Goal: Navigation & Orientation: Find specific page/section

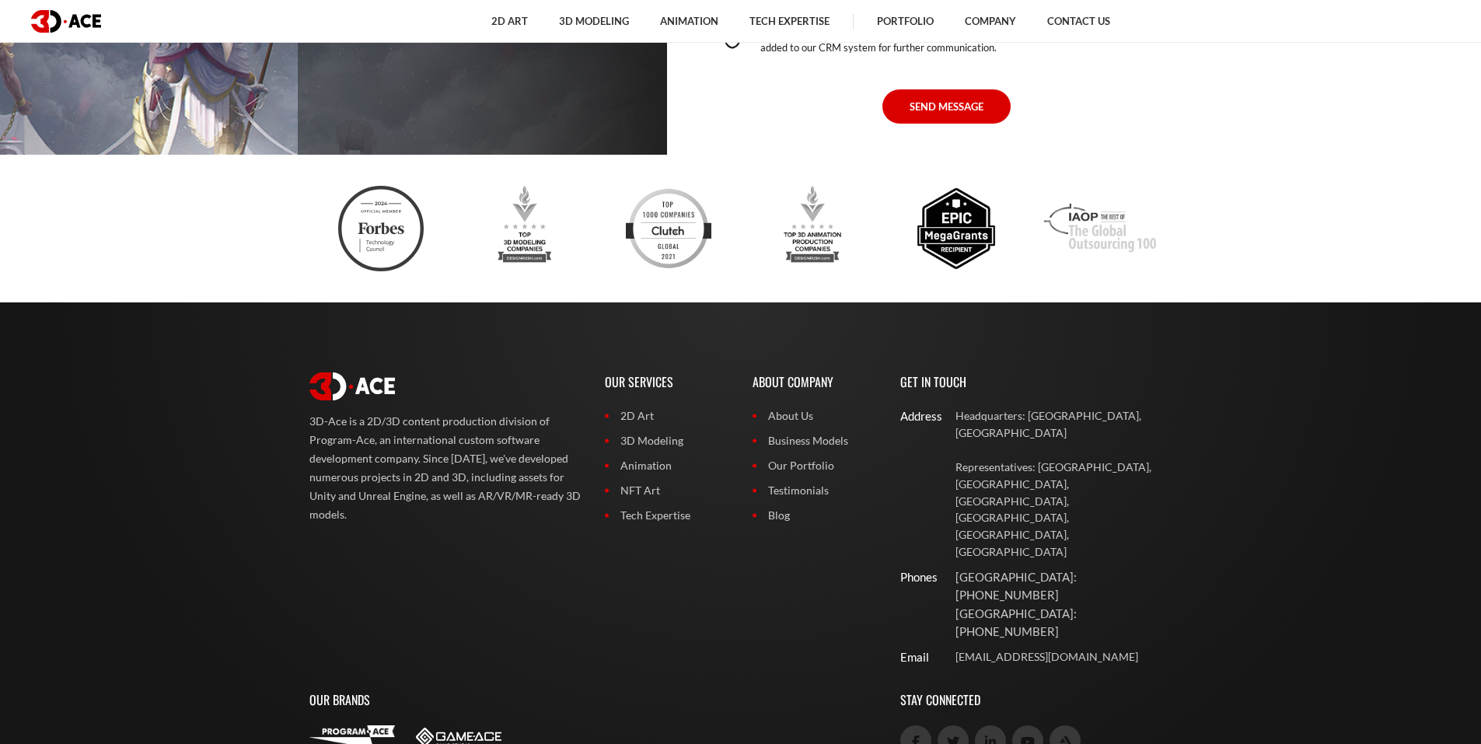
scroll to position [6500, 0]
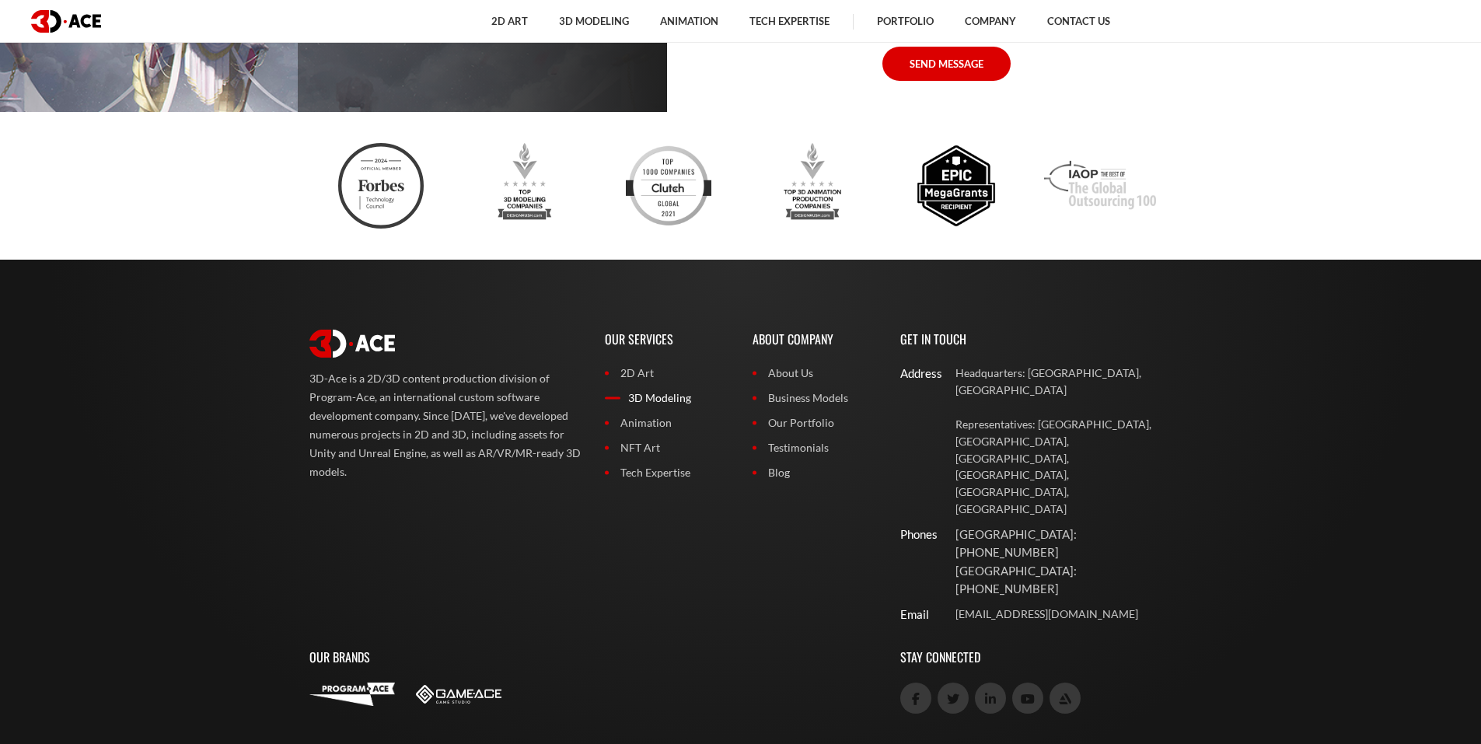
click at [638, 399] on link "3D Modeling" at bounding box center [667, 397] width 124 height 17
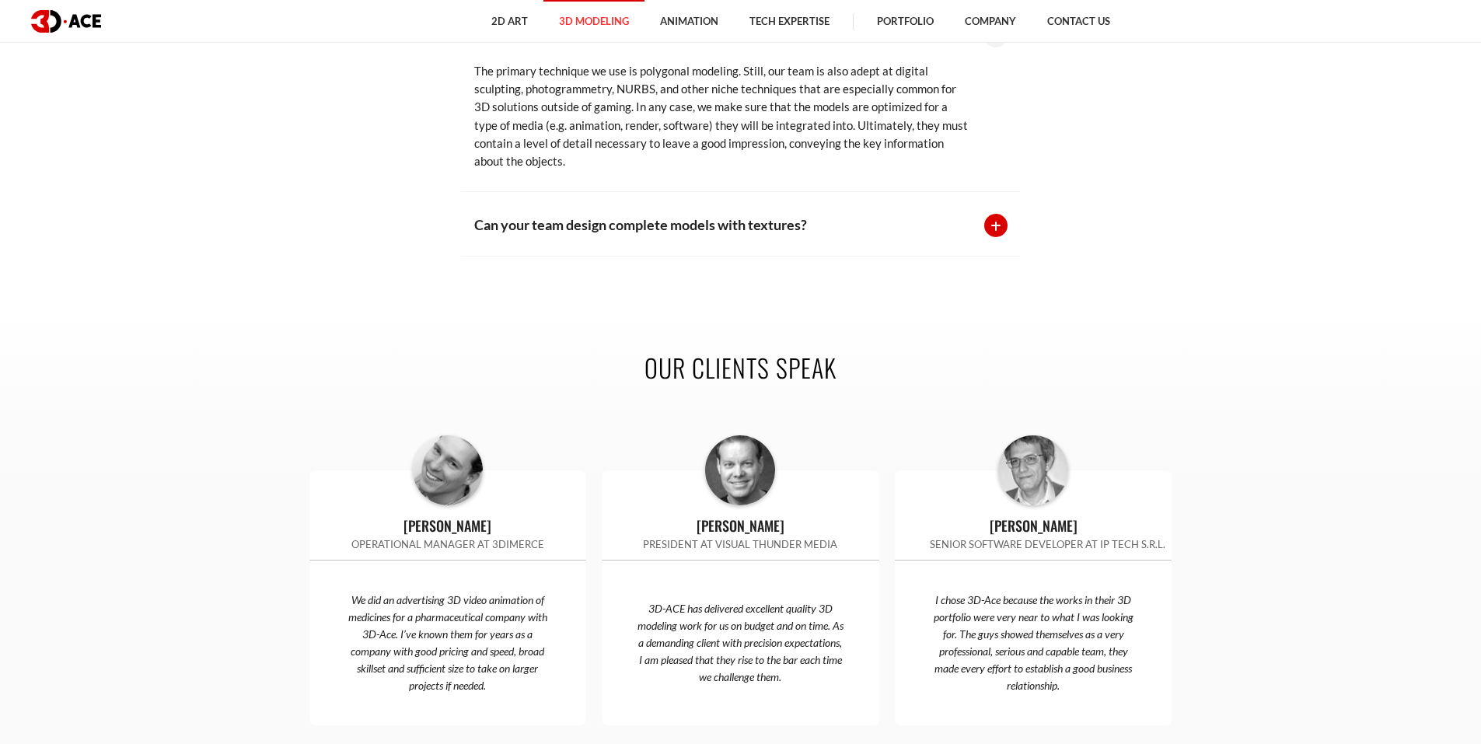
scroll to position [3264, 0]
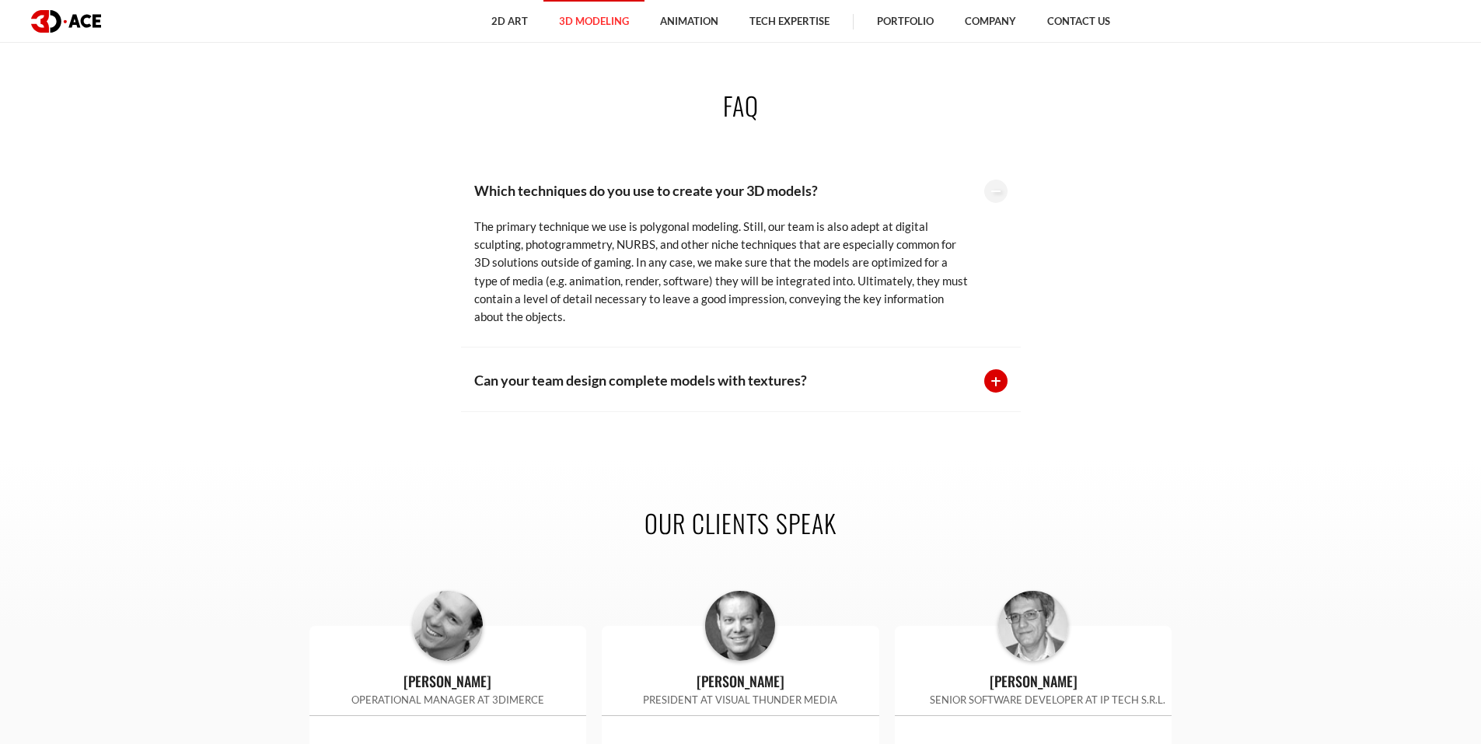
click at [1005, 180] on div at bounding box center [995, 191] width 23 height 23
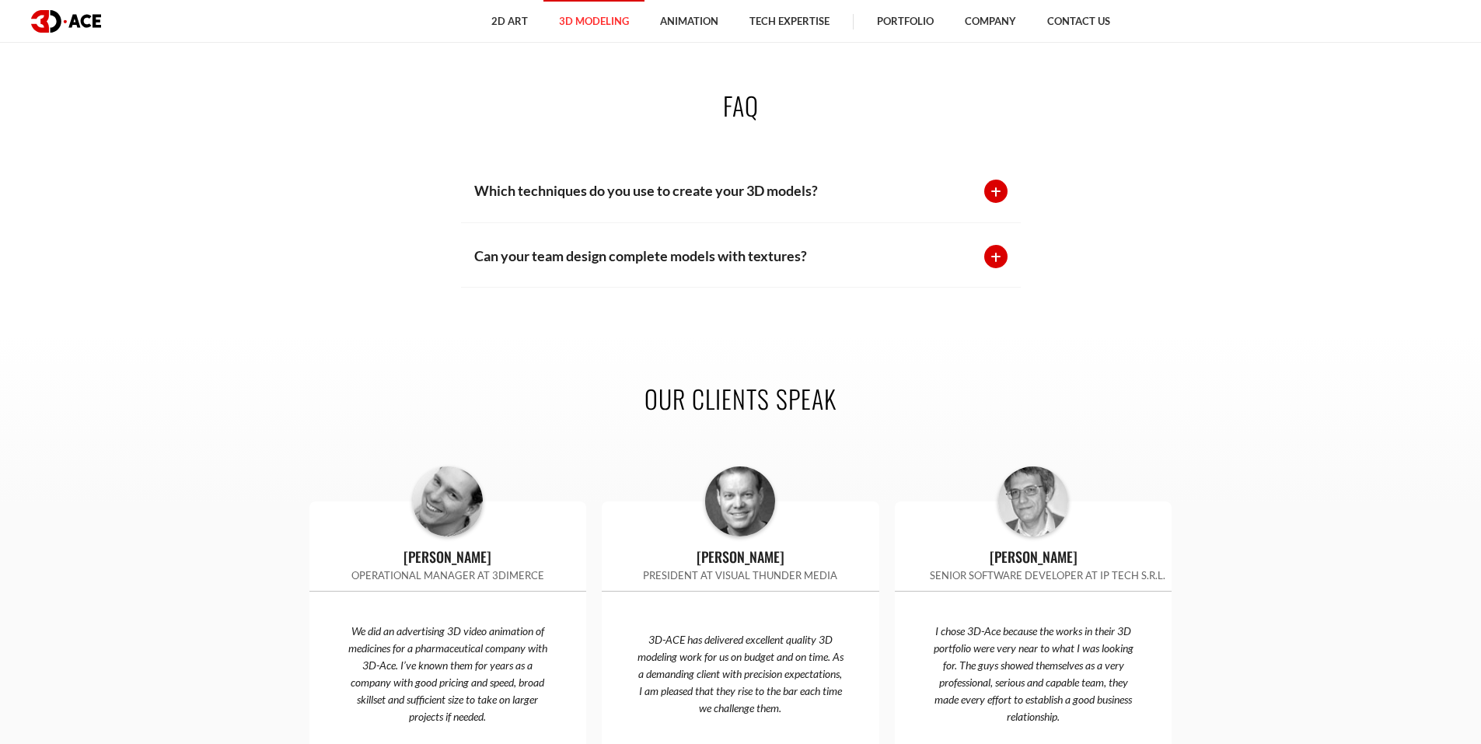
click at [997, 181] on div at bounding box center [995, 191] width 23 height 23
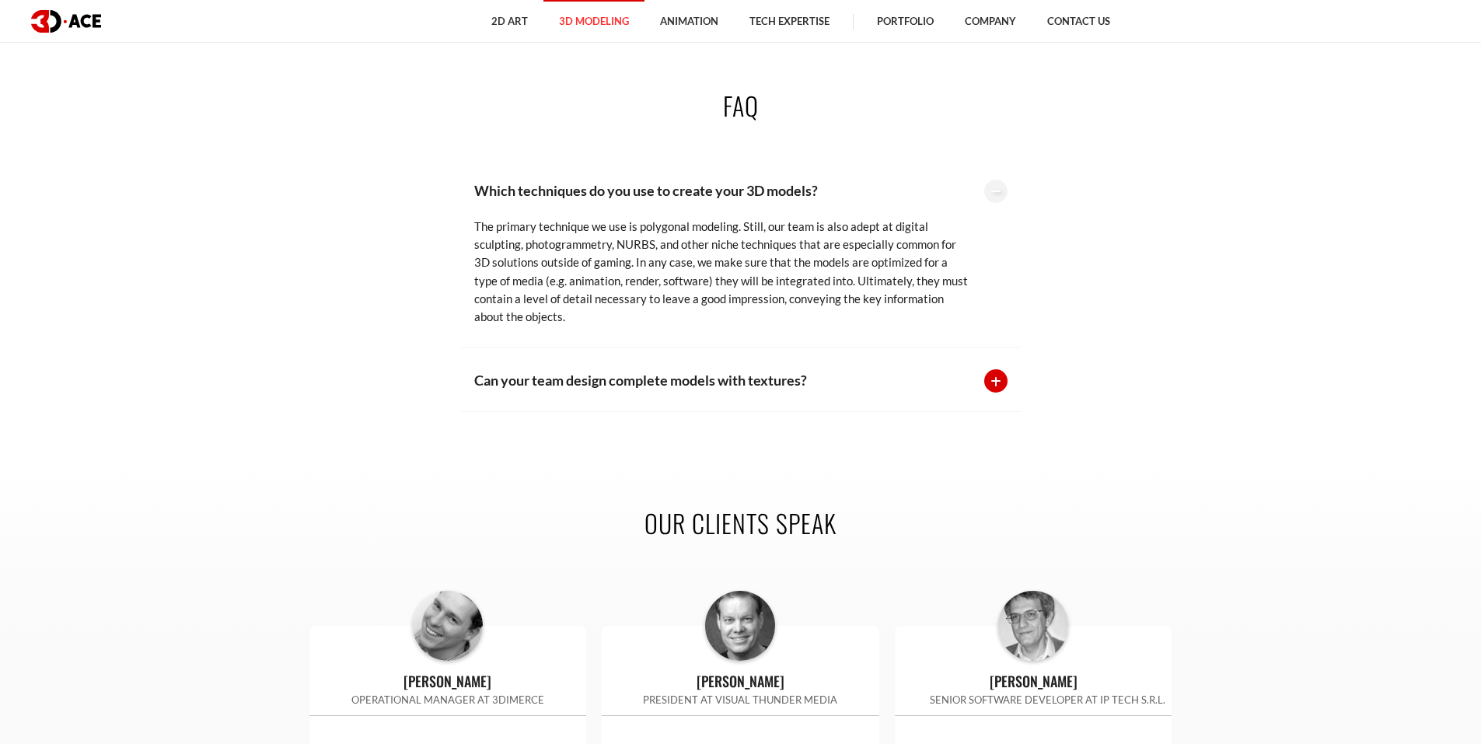
click at [999, 369] on div at bounding box center [995, 380] width 23 height 23
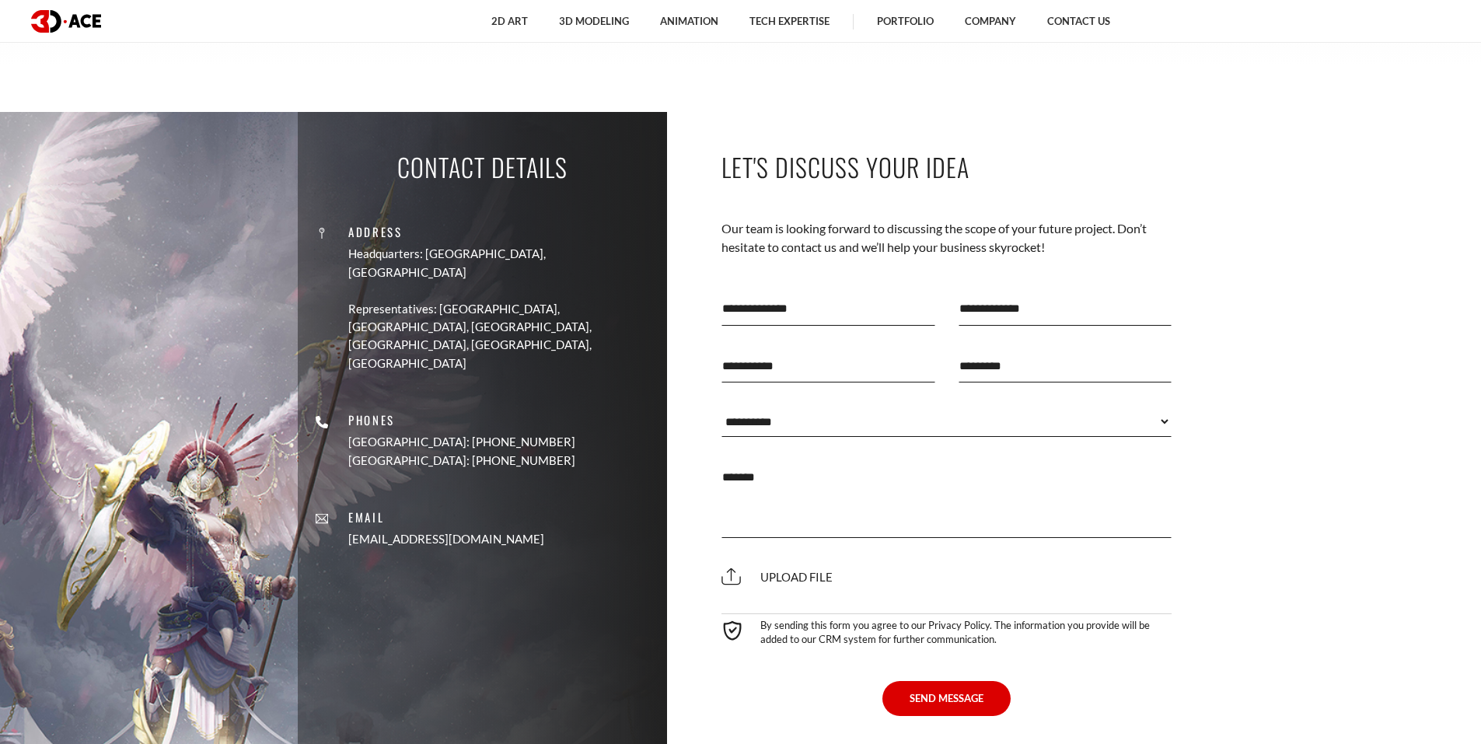
scroll to position [4179, 0]
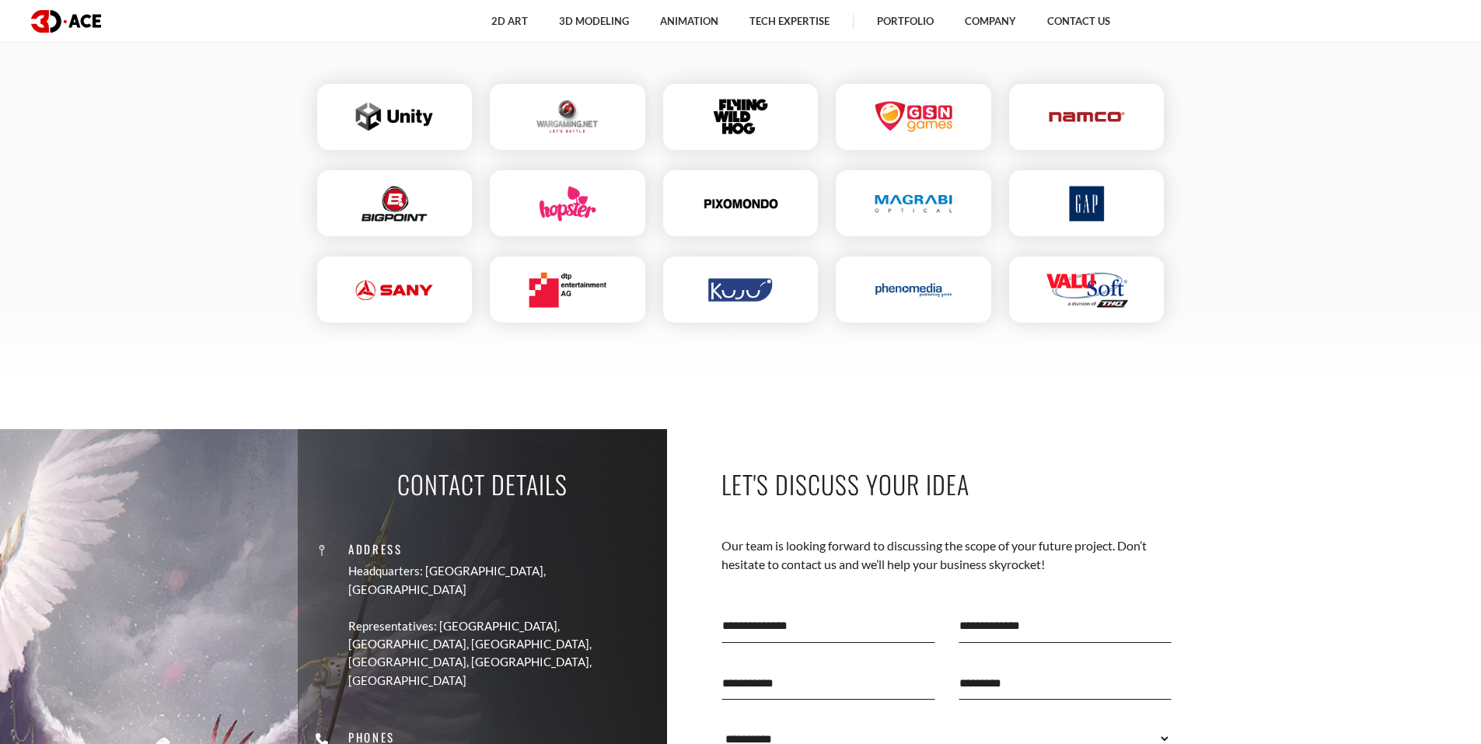
click at [87, 18] on img at bounding box center [66, 21] width 70 height 23
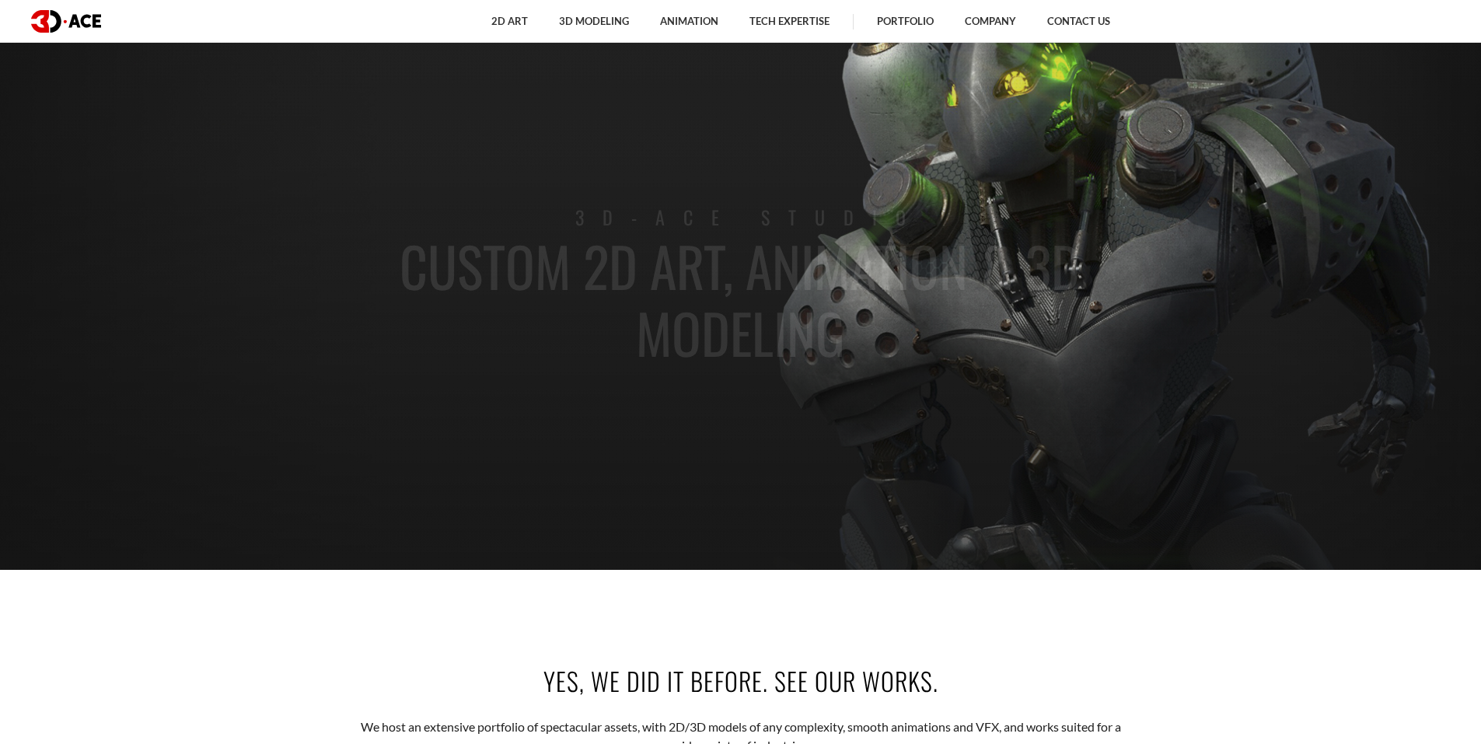
scroll to position [311, 0]
